Goal: Information Seeking & Learning: Learn about a topic

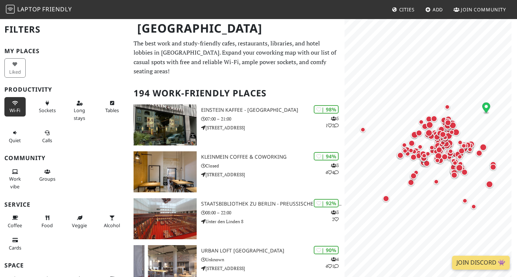
click at [15, 105] on icon at bounding box center [15, 103] width 6 height 5
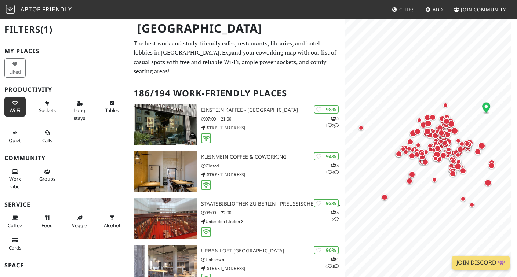
click at [15, 105] on icon at bounding box center [15, 103] width 6 height 5
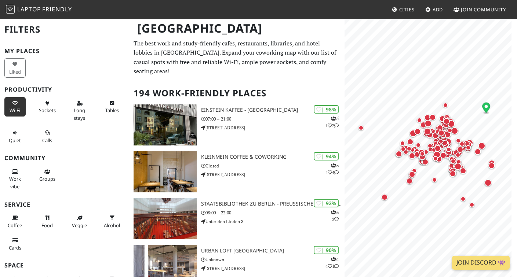
click at [17, 108] on span "Wi-Fi" at bounding box center [15, 110] width 11 height 7
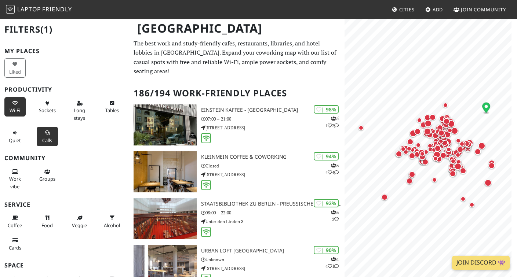
click at [45, 132] on icon at bounding box center [47, 133] width 6 height 5
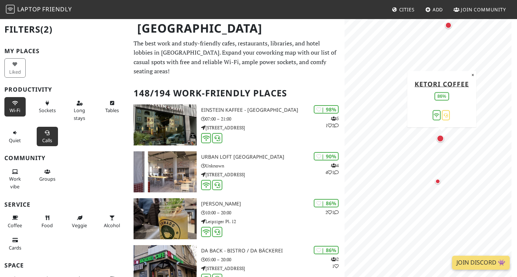
click at [441, 136] on div "Map marker" at bounding box center [439, 138] width 7 height 7
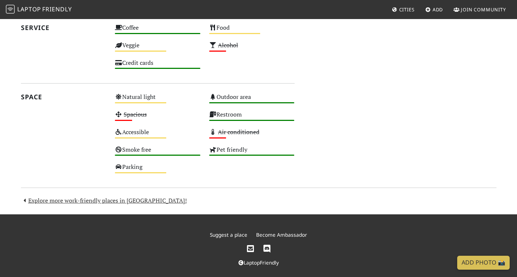
scroll to position [359, 0]
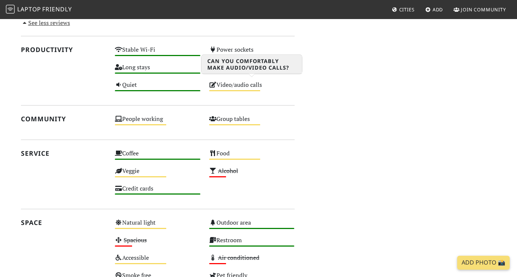
click at [246, 90] on div "Medium" at bounding box center [234, 90] width 51 height 1
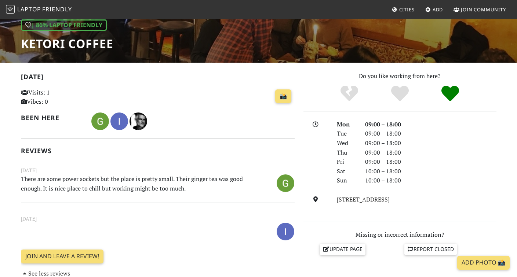
scroll to position [0, 0]
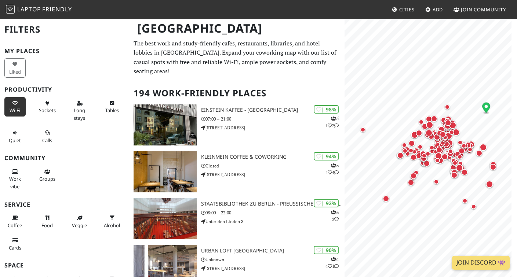
click at [15, 106] on button "Wi-Fi" at bounding box center [14, 106] width 21 height 19
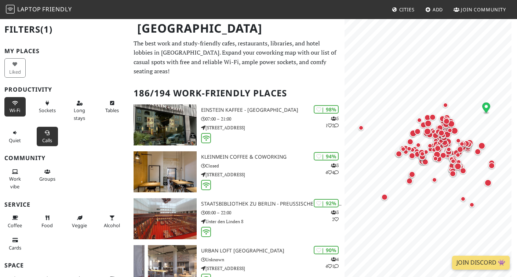
click at [44, 132] on icon at bounding box center [47, 133] width 6 height 5
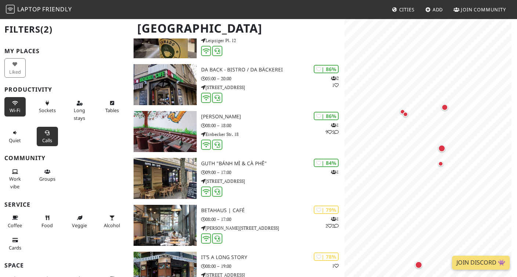
scroll to position [9, 0]
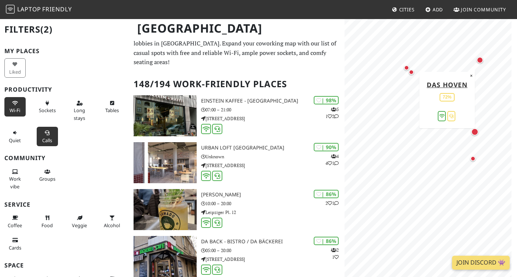
click at [481, 63] on div "Map marker" at bounding box center [481, 62] width 10 height 10
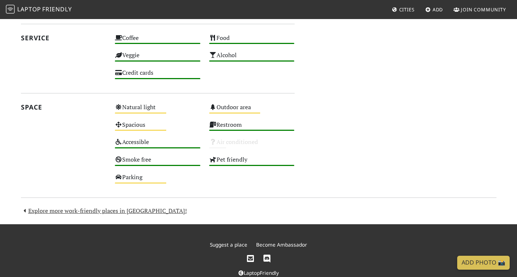
scroll to position [357, 0]
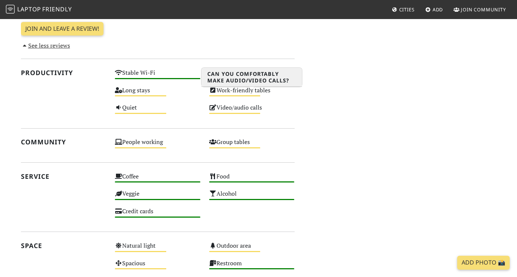
click at [235, 102] on div "Video/audio calls Medium" at bounding box center [252, 111] width 94 height 18
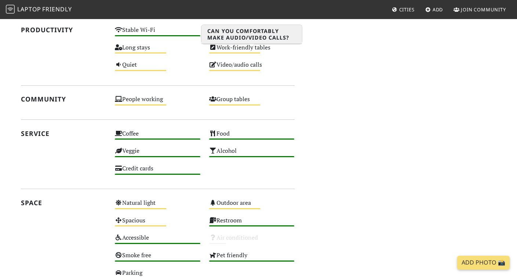
scroll to position [348, 0]
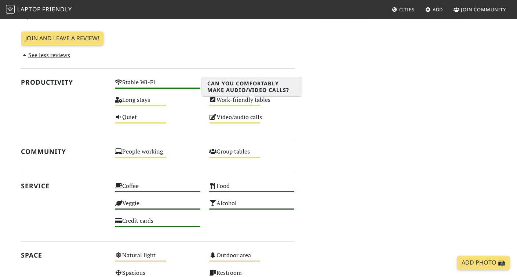
click at [350, 87] on div "Do you like working from here? Mon 09:00 – 16:00 Tue 09:00 – 22:30 Wed 09:00 – …" at bounding box center [400, 85] width 202 height 506
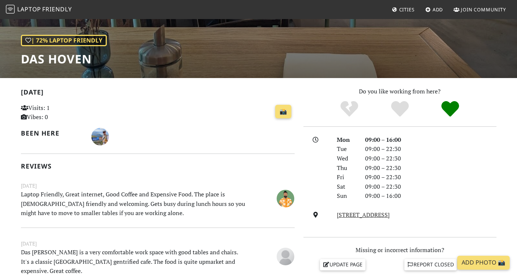
scroll to position [0, 0]
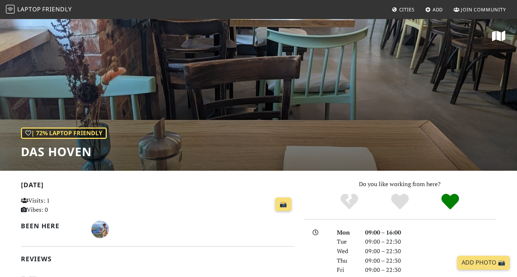
click at [498, 33] on icon at bounding box center [498, 36] width 13 height 12
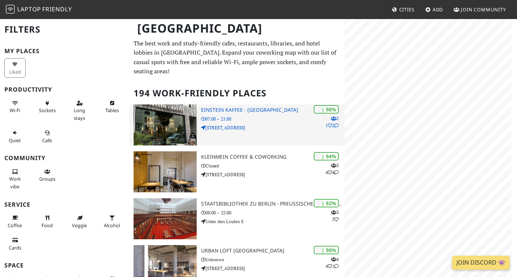
scroll to position [9, 0]
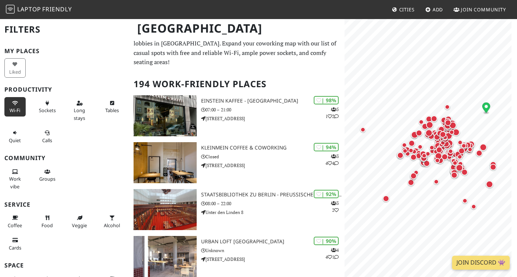
click at [14, 107] on span "Wi-Fi" at bounding box center [15, 110] width 11 height 7
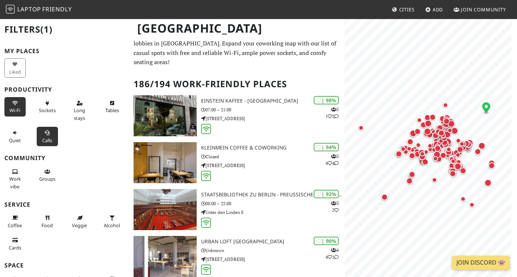
click at [38, 131] on button "Calls" at bounding box center [47, 136] width 21 height 19
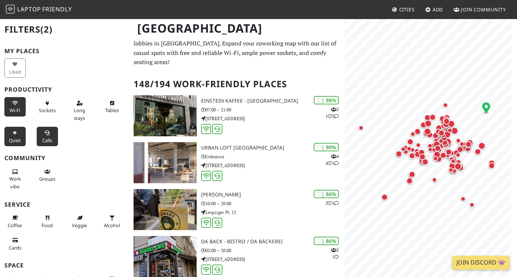
click at [10, 137] on span "Quiet" at bounding box center [15, 140] width 12 height 7
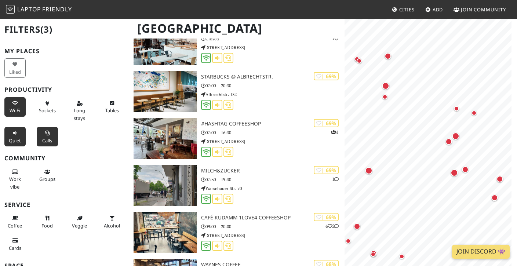
scroll to position [1469, 0]
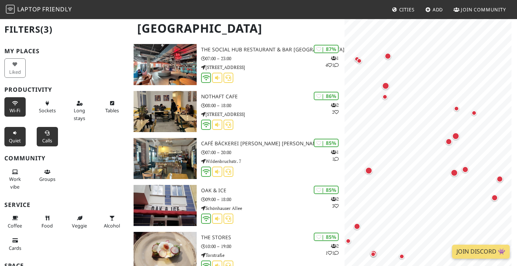
click at [366, 5] on nav "Laptop Friendly Cities Add Join Community" at bounding box center [258, 9] width 517 height 19
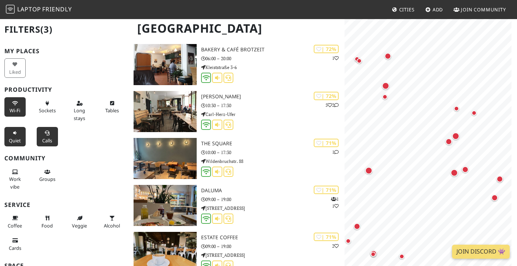
scroll to position [1609, 0]
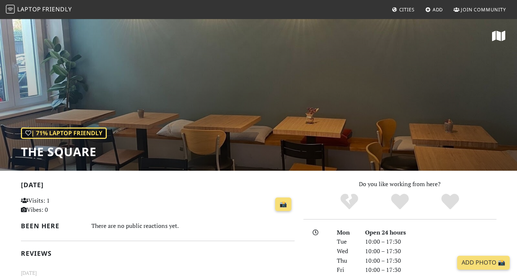
click at [500, 37] on icon at bounding box center [498, 36] width 13 height 12
